Goal: Task Accomplishment & Management: Use online tool/utility

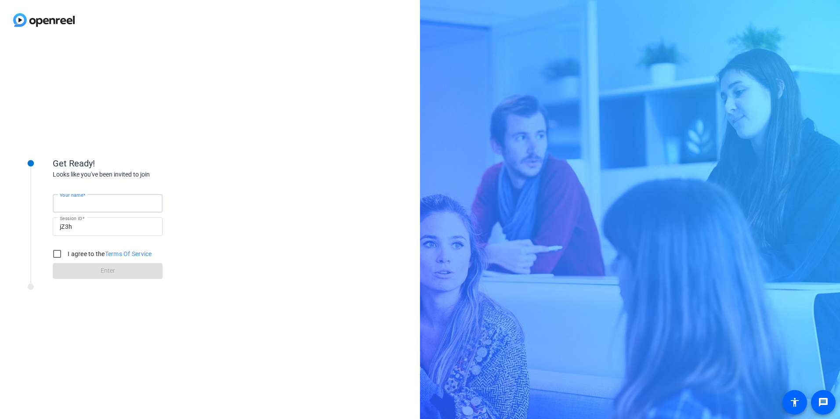
click at [101, 207] on input "Your name" at bounding box center [108, 203] width 96 height 11
type input "[PERSON_NAME]"
click at [56, 255] on input "I agree to the Terms Of Service" at bounding box center [57, 254] width 18 height 18
checkbox input "true"
click at [87, 271] on span at bounding box center [108, 270] width 110 height 21
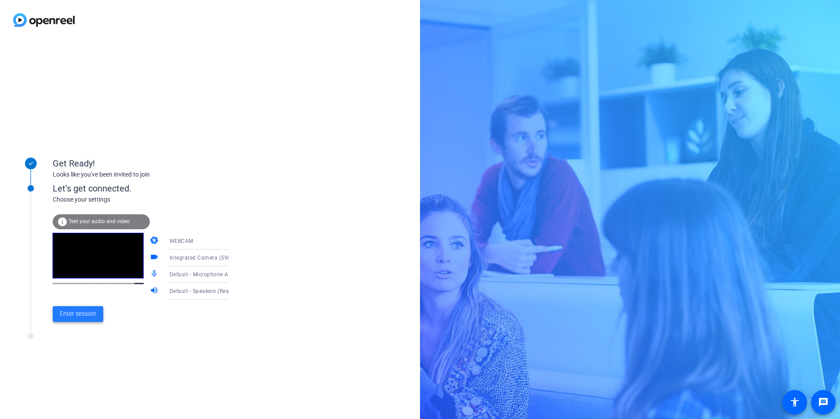
click at [88, 318] on span "Enter session" at bounding box center [78, 313] width 36 height 9
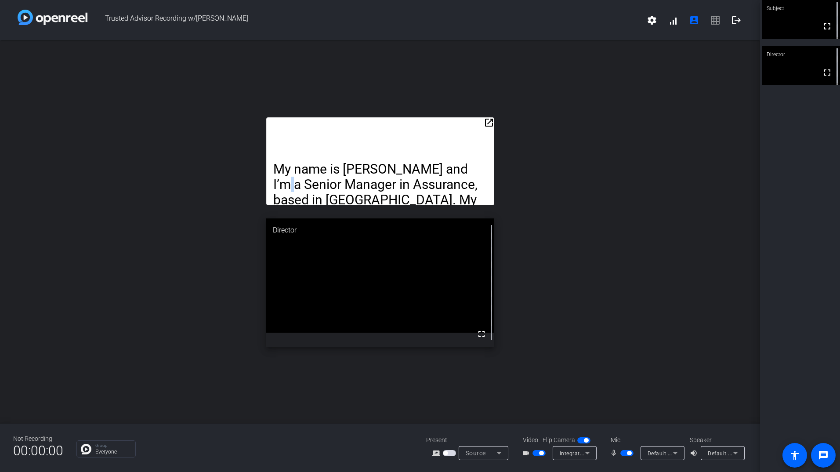
drag, startPoint x: 467, startPoint y: 127, endPoint x: 474, endPoint y: 93, distance: 34.6
click at [474, 93] on div "open_in_new My name is [PERSON_NAME] and I’m a Senior Manager in Assurance, bas…" at bounding box center [380, 231] width 760 height 383
drag, startPoint x: 474, startPoint y: 93, endPoint x: 488, endPoint y: 122, distance: 31.8
click at [488, 122] on mat-icon "open_in_new" at bounding box center [489, 122] width 11 height 11
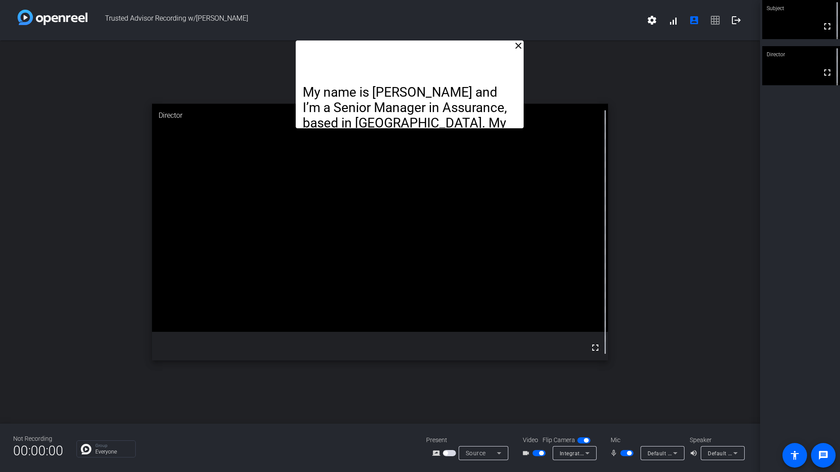
drag, startPoint x: 468, startPoint y: 59, endPoint x: 496, endPoint y: 1, distance: 64.8
click at [496, 1] on div "Trusted Advisor Recording w/[PERSON_NAME] settings signal_cellular_alt account_…" at bounding box center [380, 236] width 760 height 472
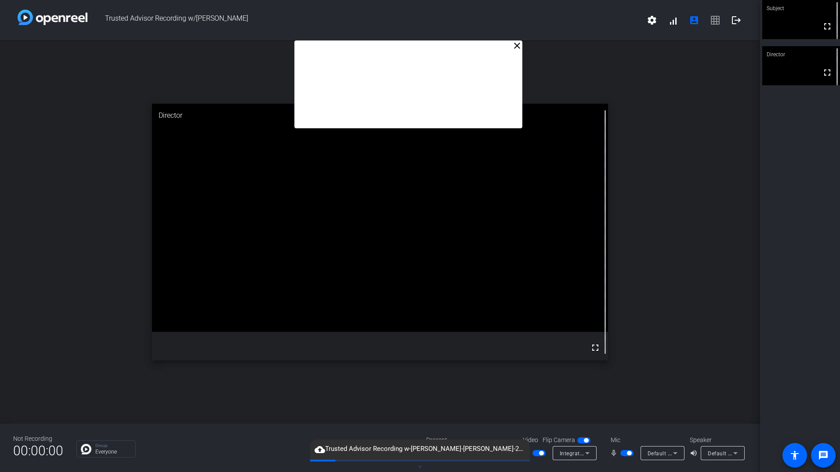
click at [515, 45] on mat-icon "close" at bounding box center [517, 45] width 11 height 11
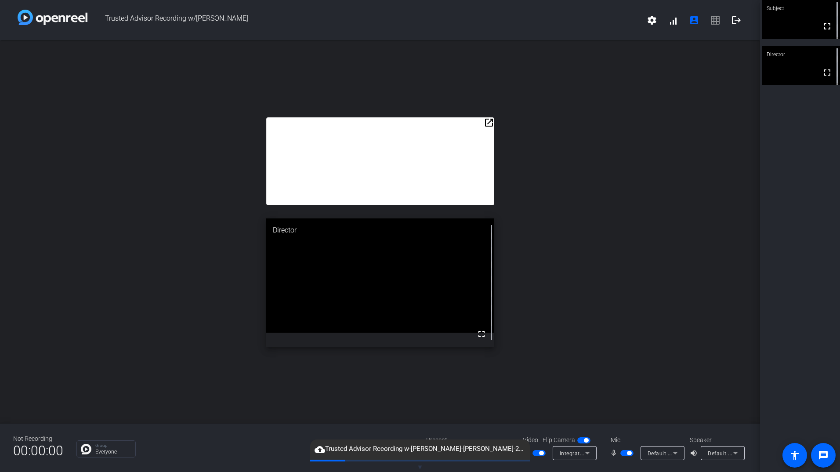
click at [570, 223] on div "open_in_new Director fullscreen" at bounding box center [380, 231] width 760 height 383
click at [537, 419] on span "button" at bounding box center [538, 453] width 13 height 6
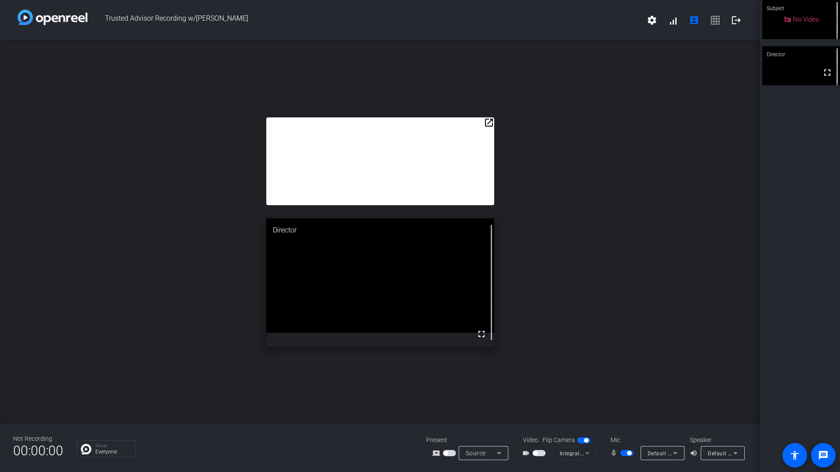
click at [626, 419] on span "button" at bounding box center [626, 453] width 13 height 6
